Goal: Task Accomplishment & Management: Manage account settings

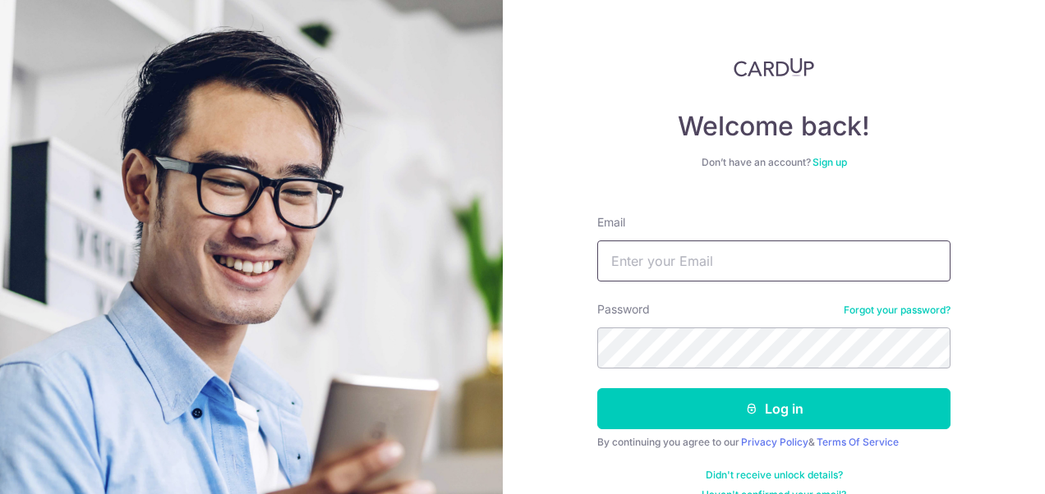
click at [728, 256] on input "Email" at bounding box center [773, 261] width 353 height 41
type input "g"
click at [597, 388] on button "Log in" at bounding box center [773, 408] width 353 height 41
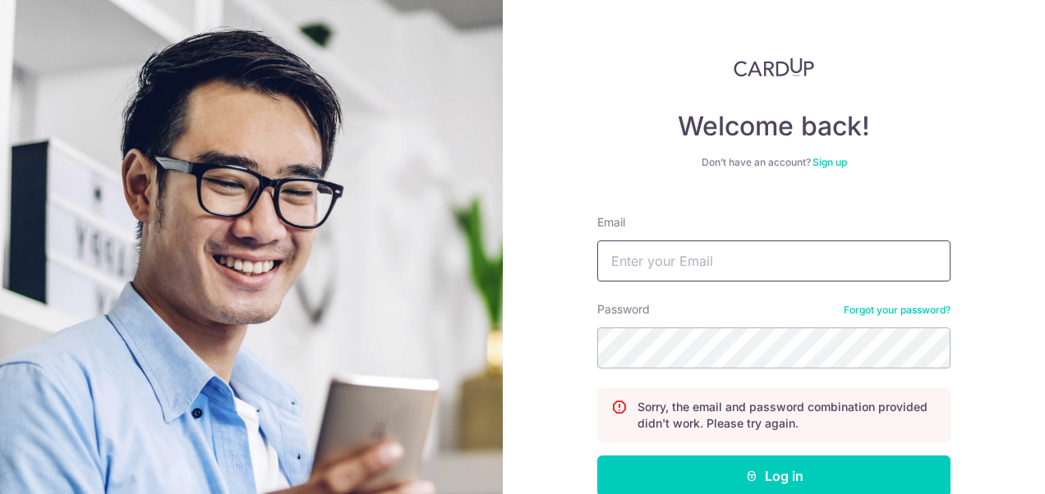
drag, startPoint x: 0, startPoint y: 0, endPoint x: 734, endPoint y: 265, distance: 780.6
click at [734, 265] on input "Email" at bounding box center [773, 261] width 353 height 41
type input "[EMAIL_ADDRESS][DOMAIN_NAME]"
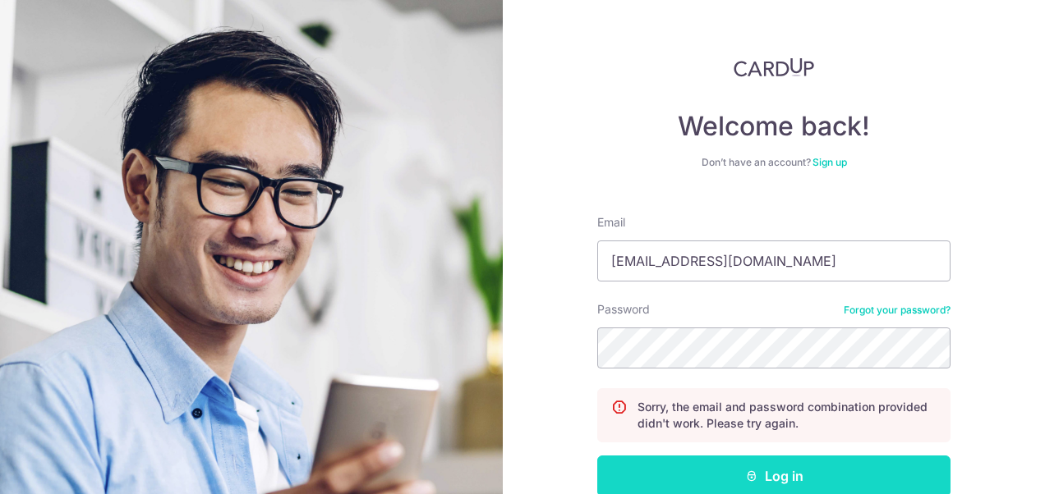
click at [836, 476] on button "Log in" at bounding box center [773, 476] width 353 height 41
